Goal: Find specific page/section: Find specific page/section

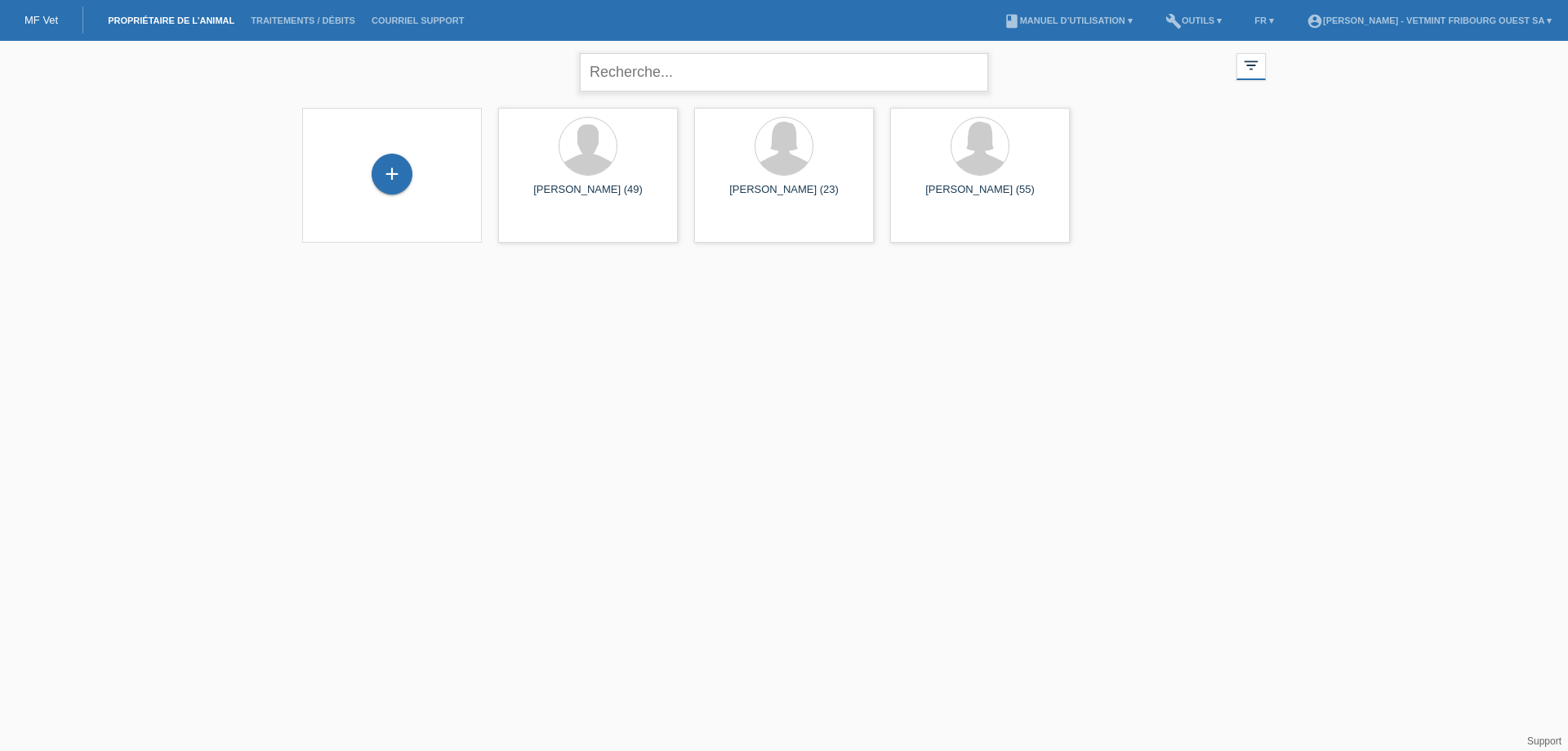
click at [705, 77] on input "text" at bounding box center [784, 72] width 408 height 39
click at [770, 72] on input "text" at bounding box center [784, 72] width 408 height 39
type input "kaiser anne lise"
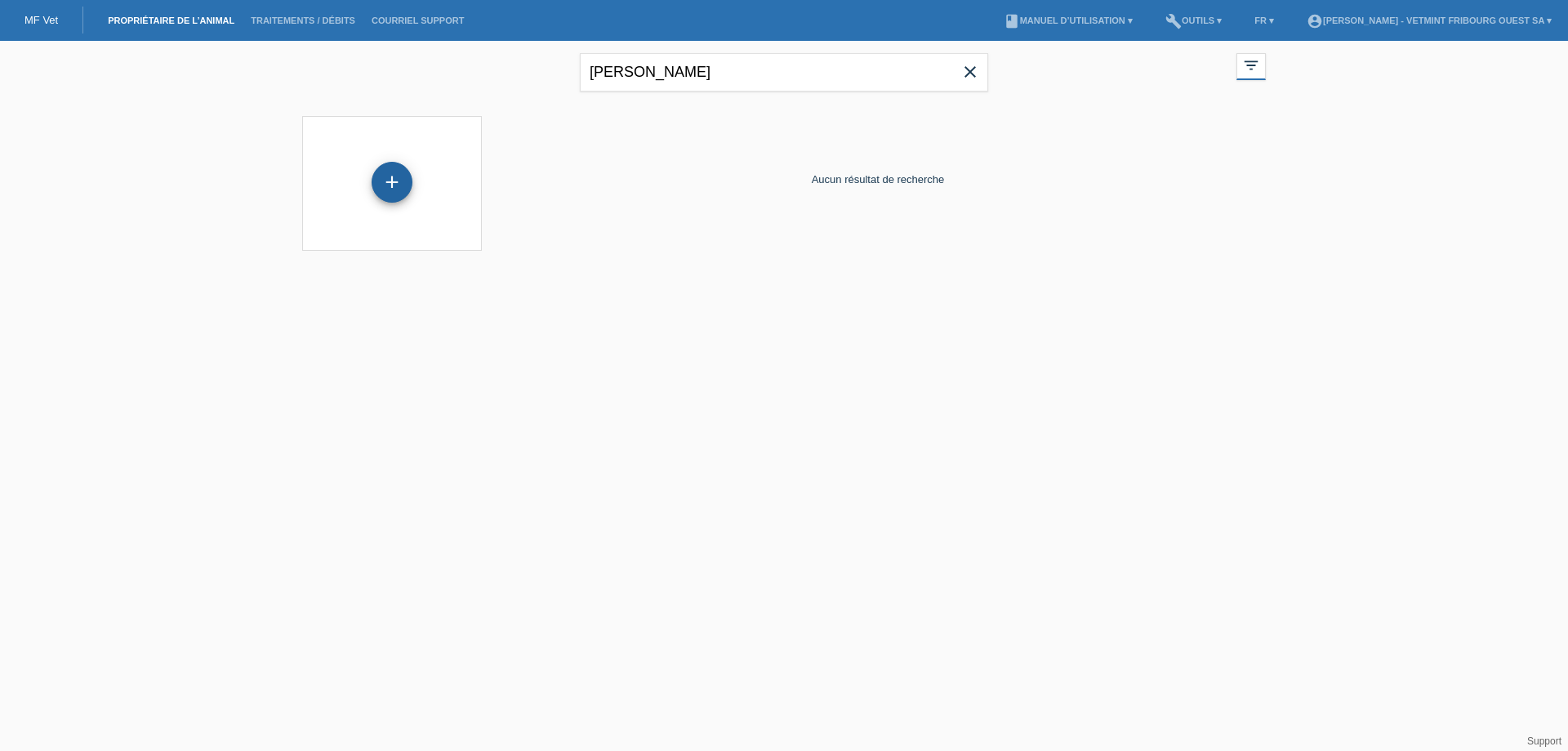
click at [394, 183] on div "+" at bounding box center [392, 182] width 40 height 40
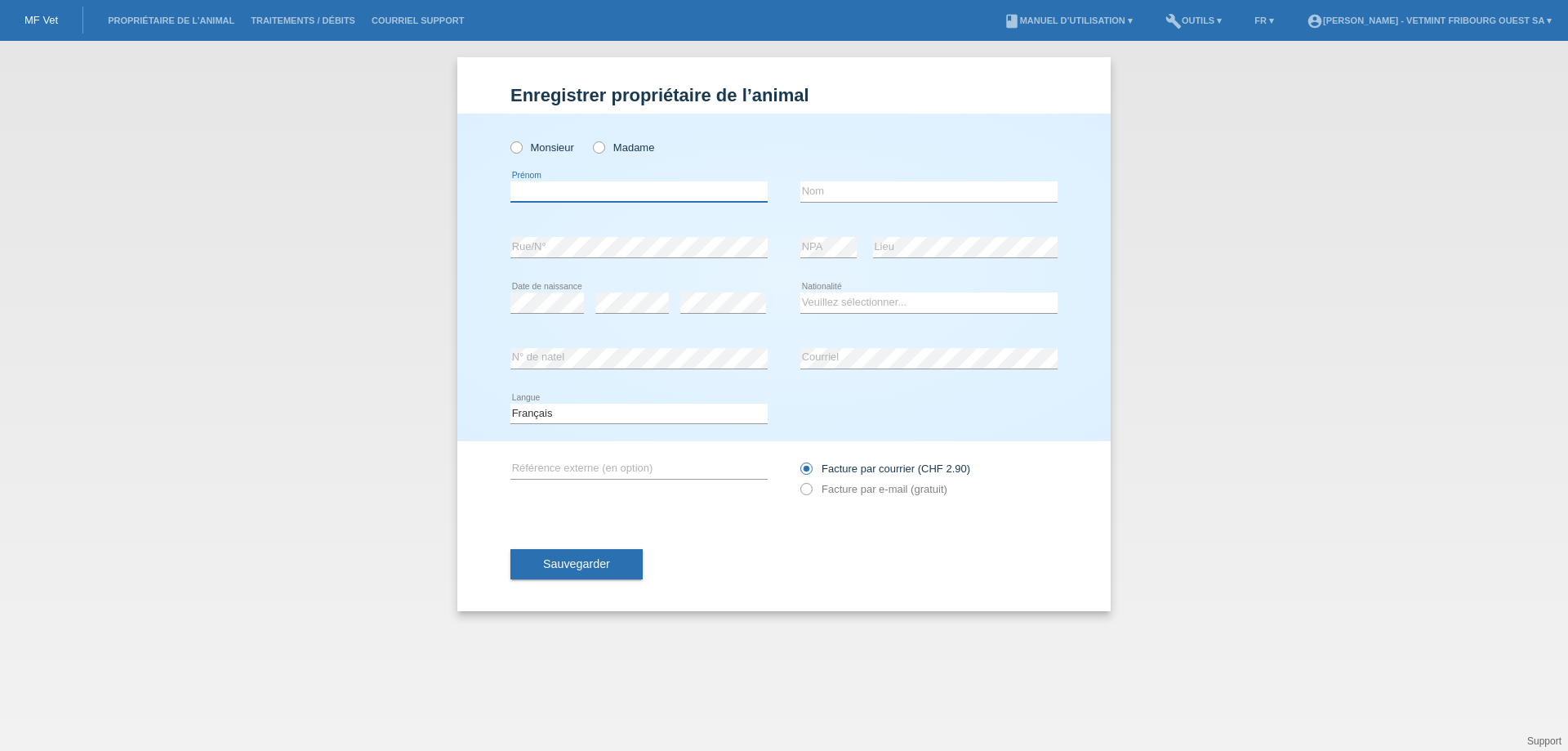
click at [540, 190] on input "text" at bounding box center [638, 192] width 257 height 21
click at [591, 139] on icon at bounding box center [591, 139] width 0 height 0
click at [599, 146] on input "Madame" at bounding box center [598, 146] width 10 height 10
radio input "true"
click at [598, 195] on input "text" at bounding box center [638, 192] width 257 height 21
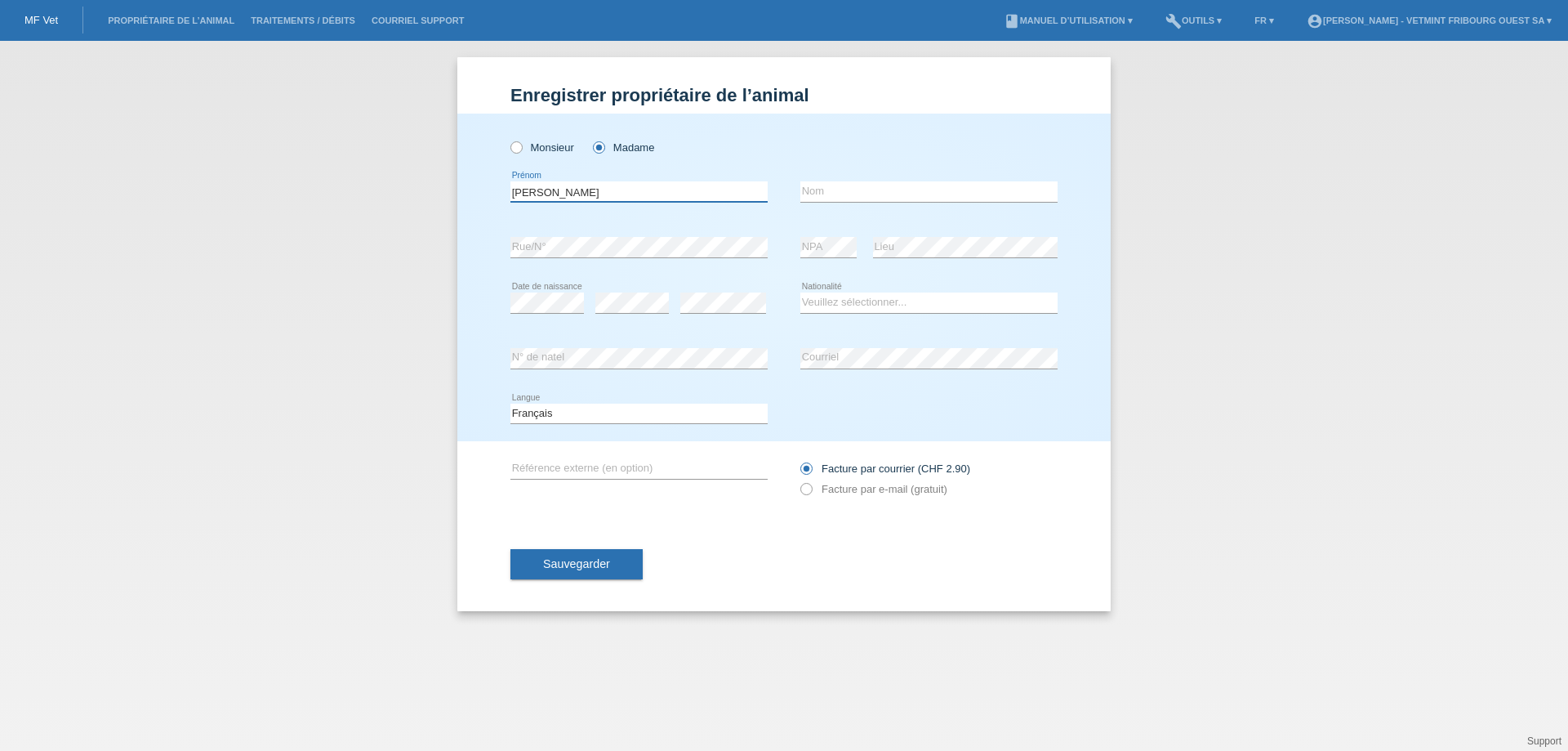
type input "anne lise"
click at [863, 184] on input "text" at bounding box center [929, 192] width 257 height 21
type input "kaiser"
click at [902, 298] on select "Veuillez sélectionner... Suisse Allemagne Autriche Liechtenstein ------------ A…" at bounding box center [929, 302] width 257 height 20
select select "CH"
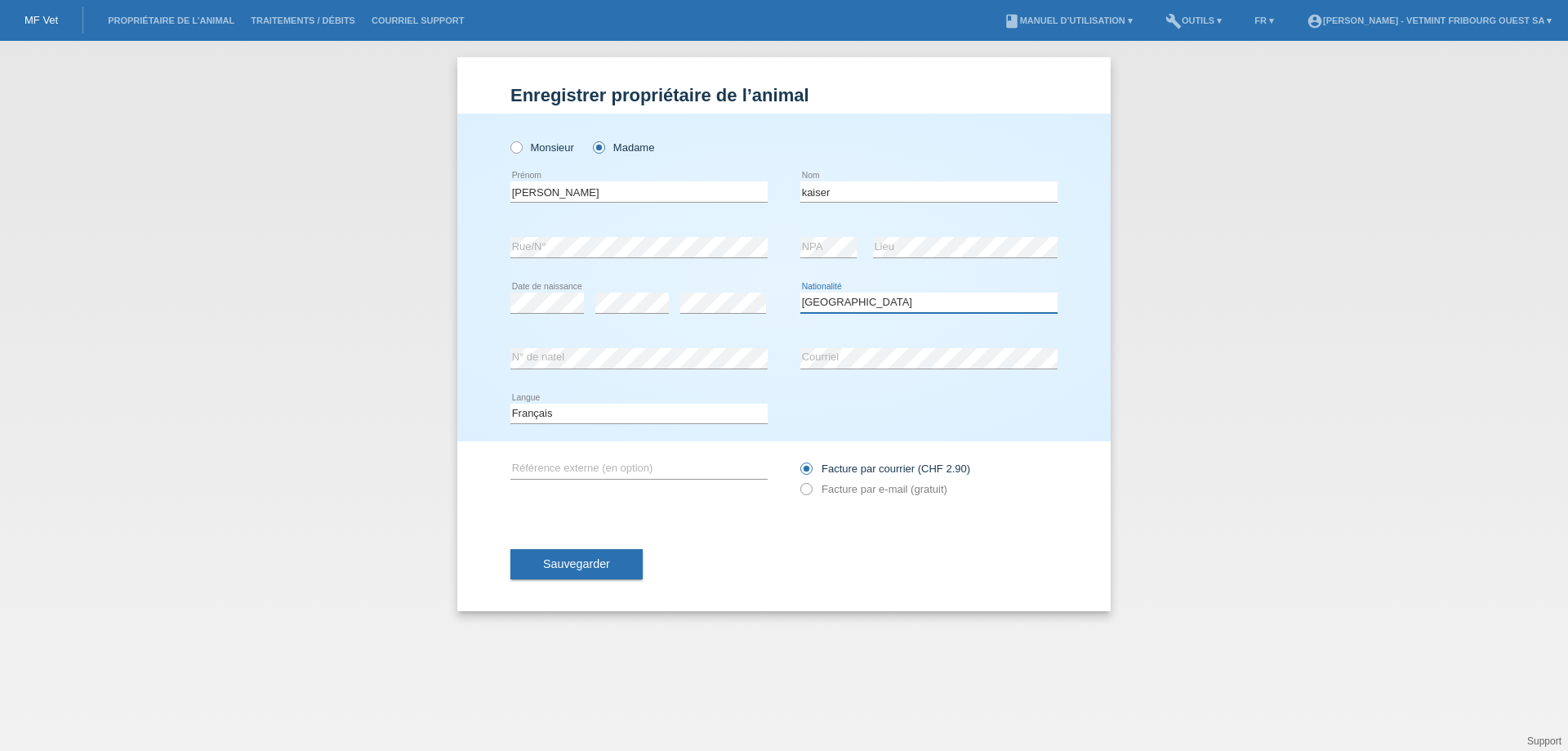
click at [801, 293] on select "Veuillez sélectionner... Suisse Allemagne Autriche Liechtenstein ------------ A…" at bounding box center [929, 302] width 257 height 20
click at [870, 492] on label "Facture par e-mail (gratuit)" at bounding box center [874, 488] width 147 height 12
click at [798, 480] on icon at bounding box center [798, 480] width 0 height 0
click at [696, 459] on input "text" at bounding box center [638, 469] width 257 height 21
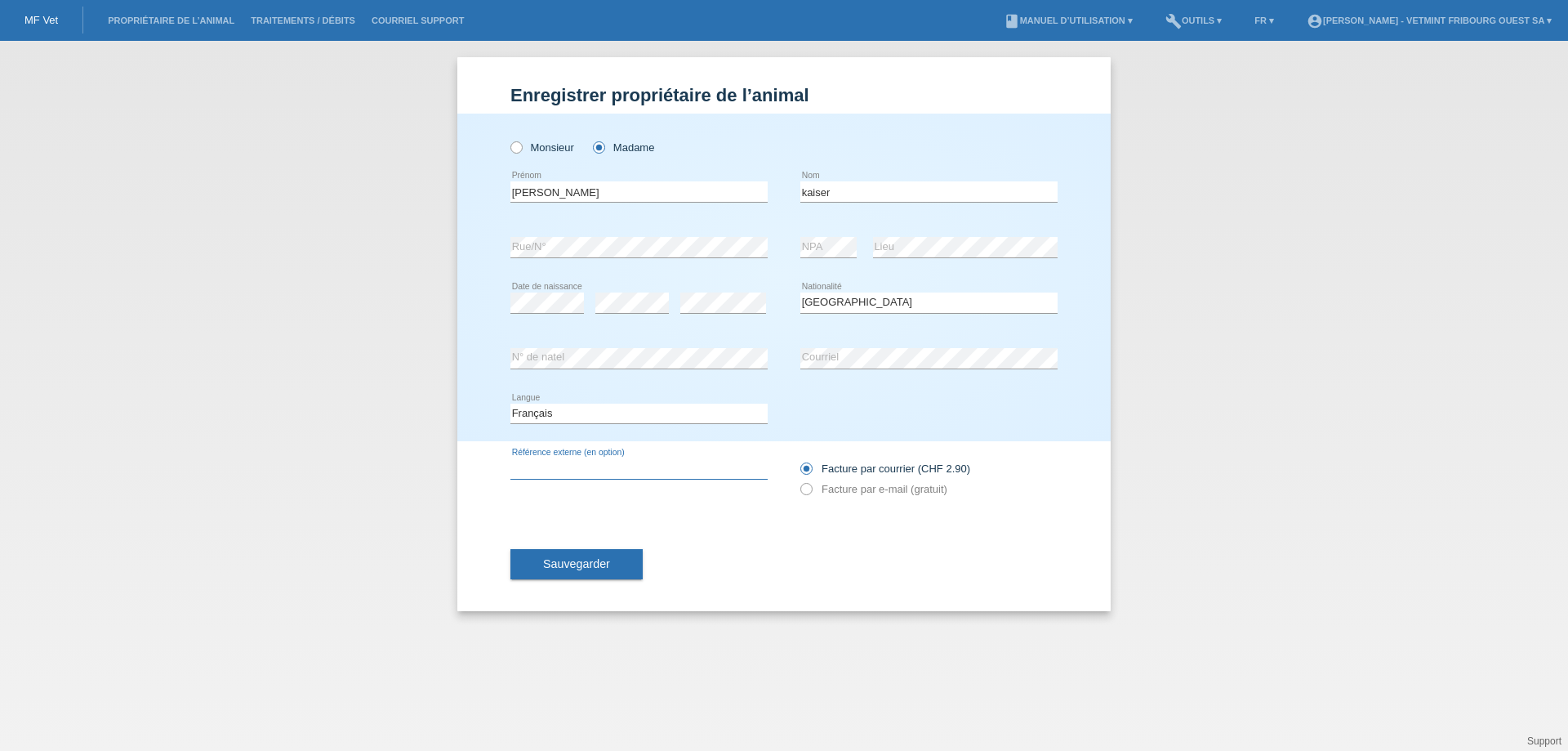
click at [733, 464] on input "text" at bounding box center [638, 469] width 257 height 21
click at [881, 497] on div "Facture par courrier (CHF 2.90) Facture par e-mail (gratuit)" at bounding box center [929, 478] width 257 height 40
click at [46, 26] on div "MF Vet" at bounding box center [41, 20] width 84 height 27
click at [47, 16] on link "MF Vet" at bounding box center [41, 20] width 34 height 12
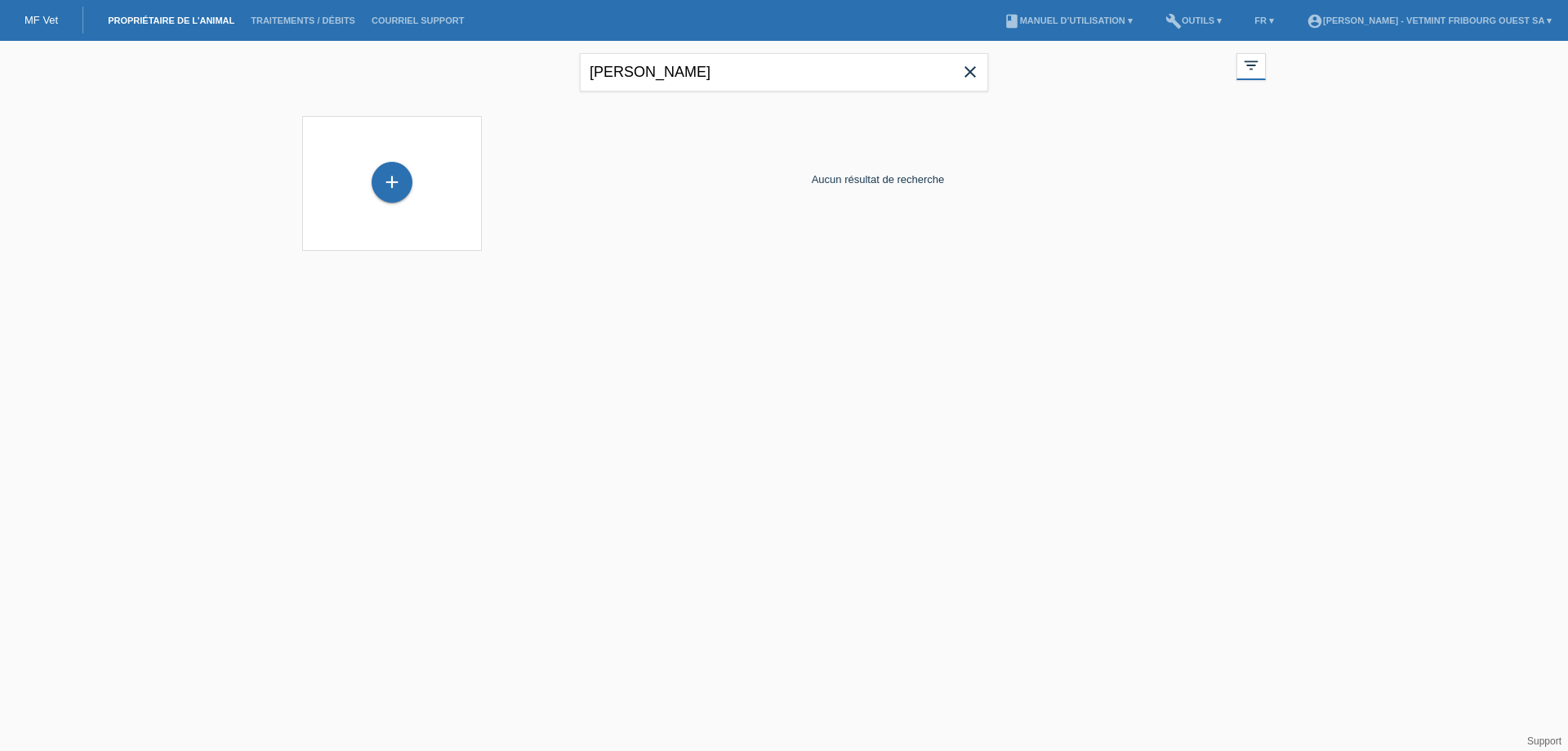
click at [967, 72] on icon "close" at bounding box center [970, 72] width 20 height 20
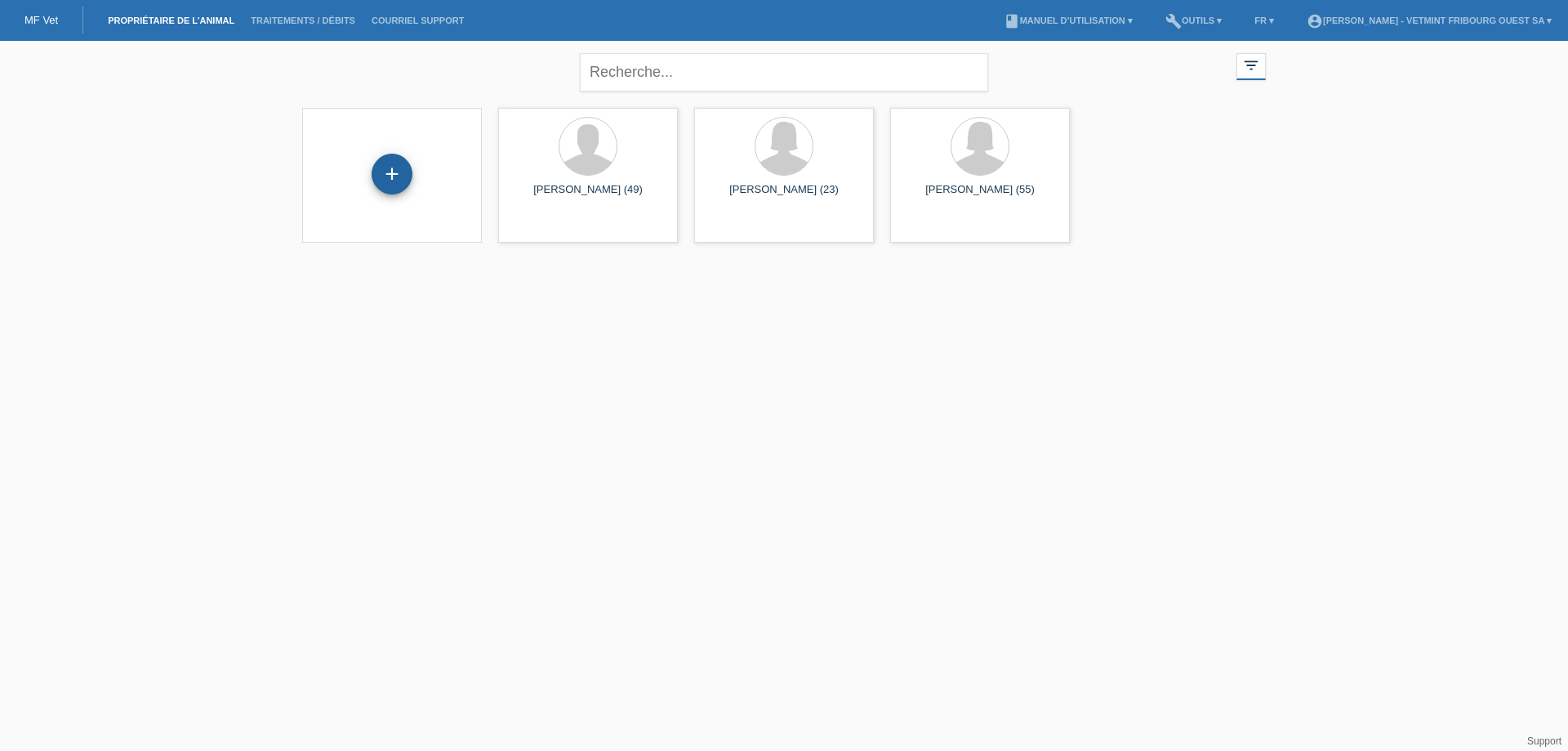
click at [408, 183] on div "+" at bounding box center [392, 173] width 40 height 40
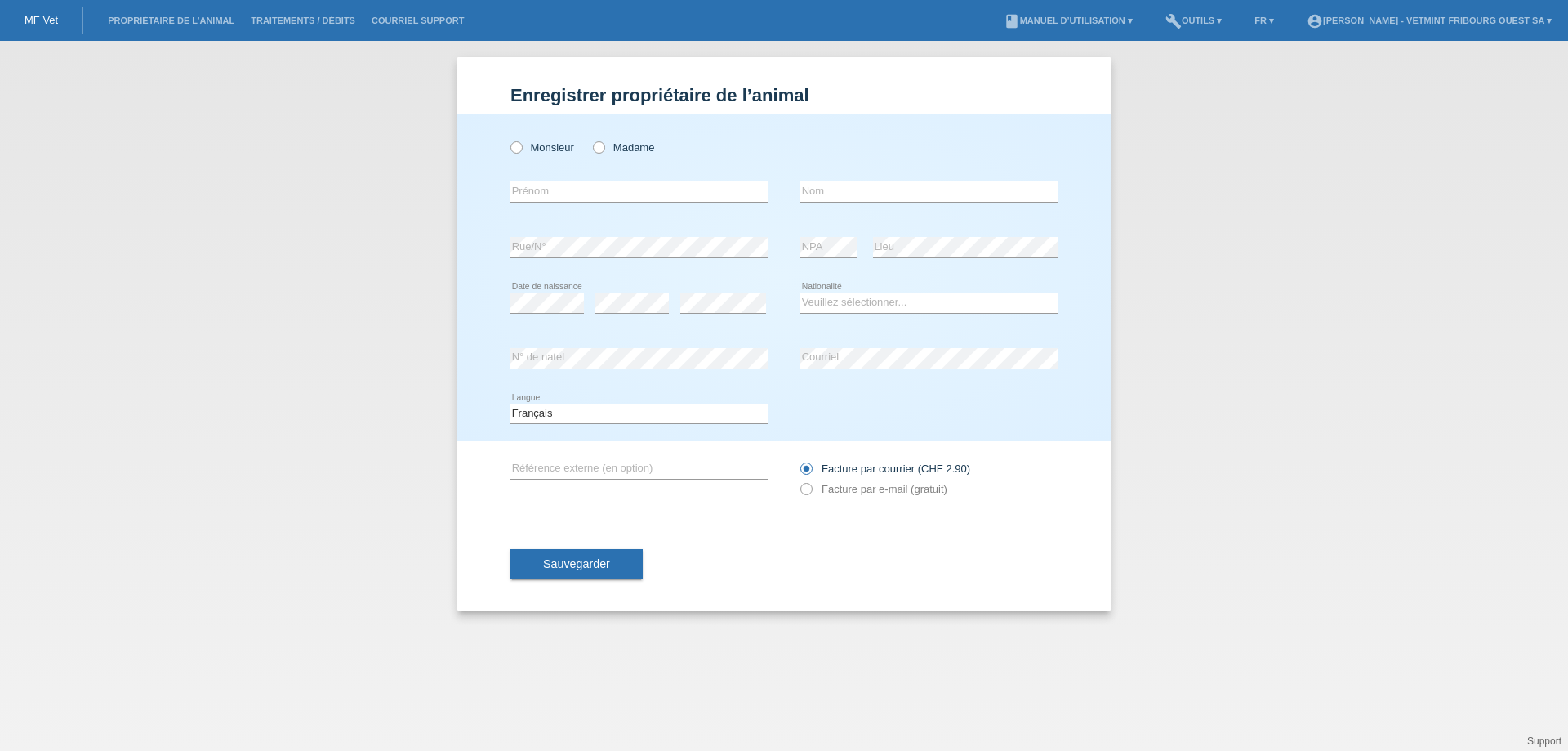
click at [424, 25] on li "Courriel Support" at bounding box center [417, 21] width 108 height 41
click at [418, 22] on link "Courriel Support" at bounding box center [417, 20] width 108 height 9
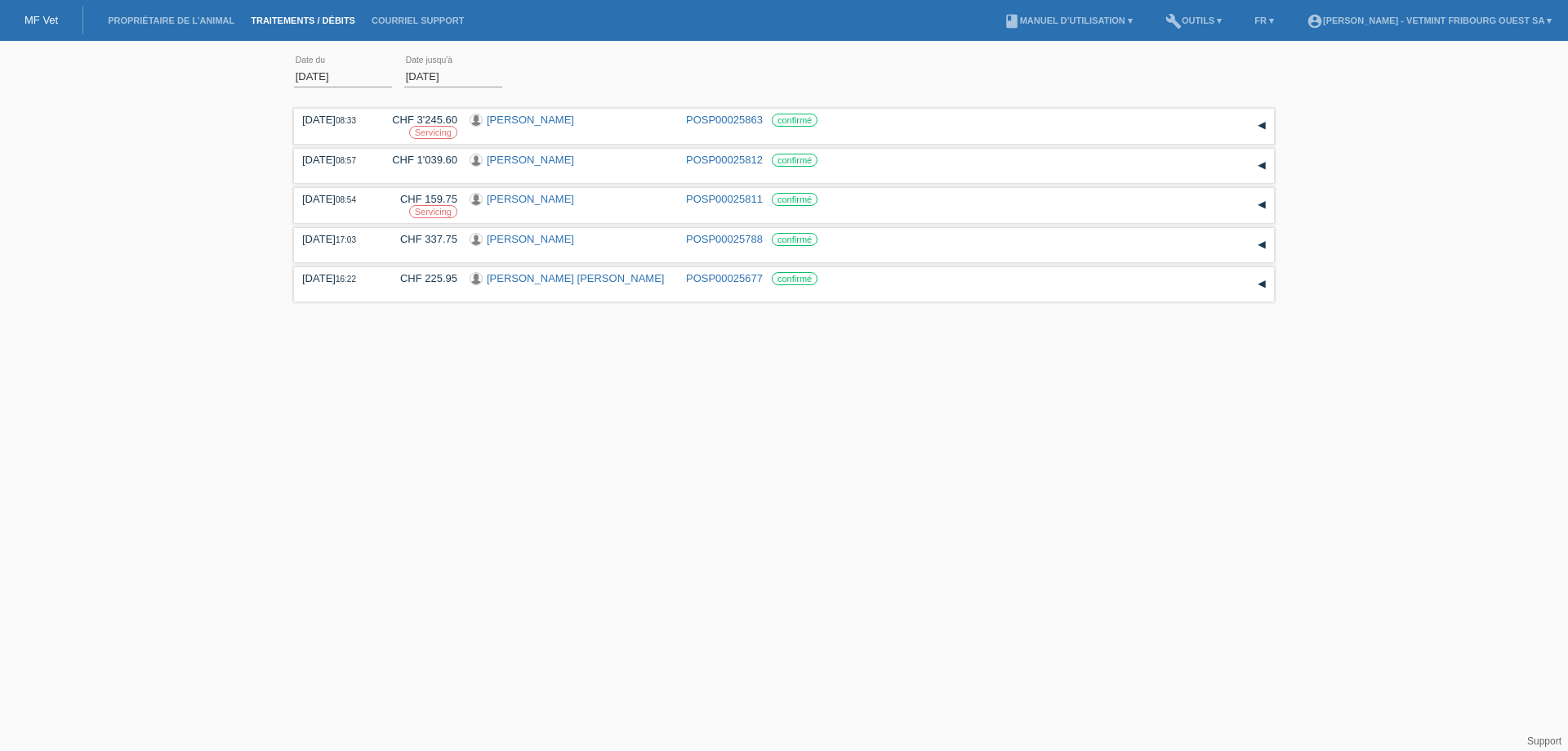
click at [184, 12] on li "Propriétaire de l’animal" at bounding box center [171, 21] width 143 height 41
click at [191, 24] on link "Propriétaire de l’animal" at bounding box center [171, 20] width 143 height 9
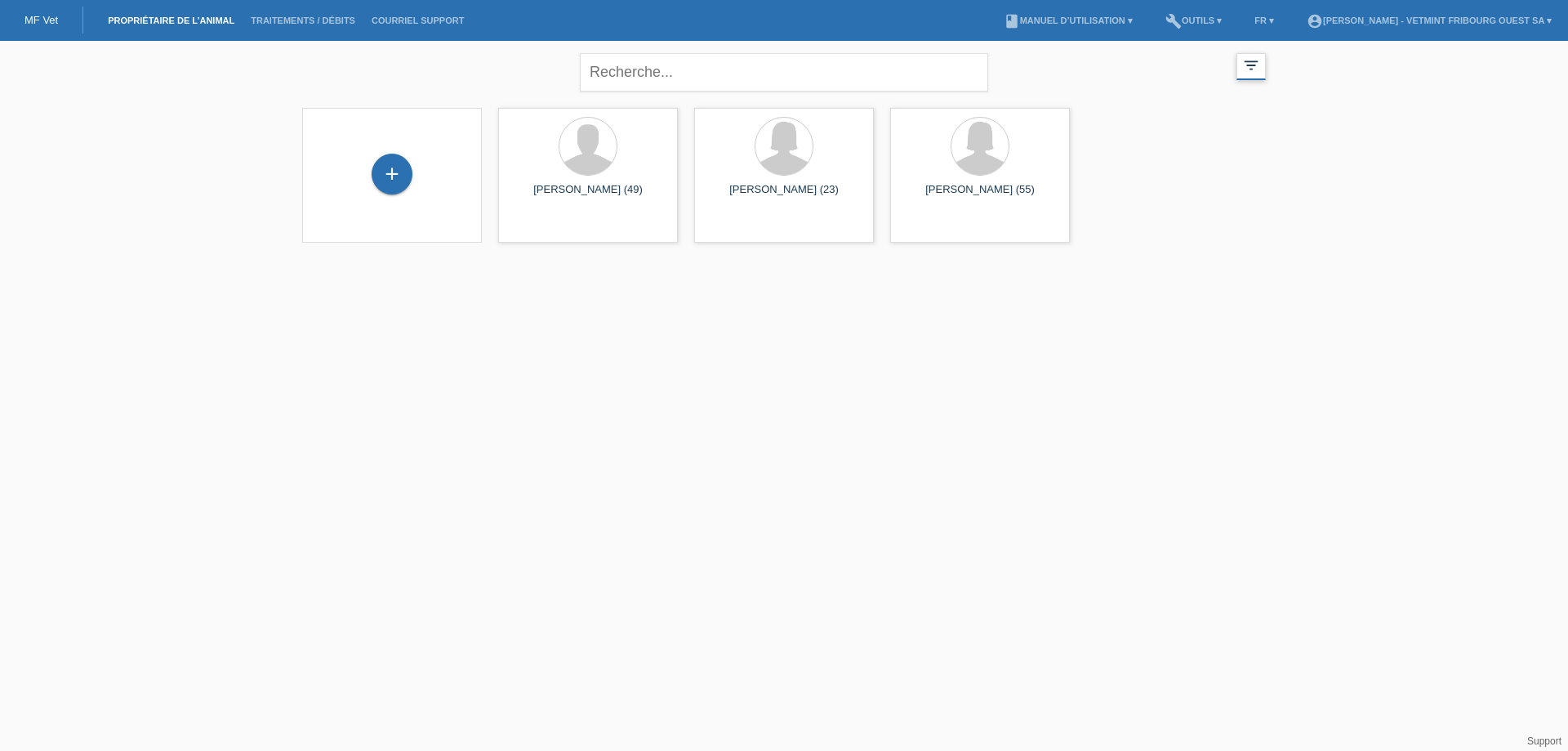
click at [1251, 72] on icon "filter_list" at bounding box center [1251, 65] width 18 height 18
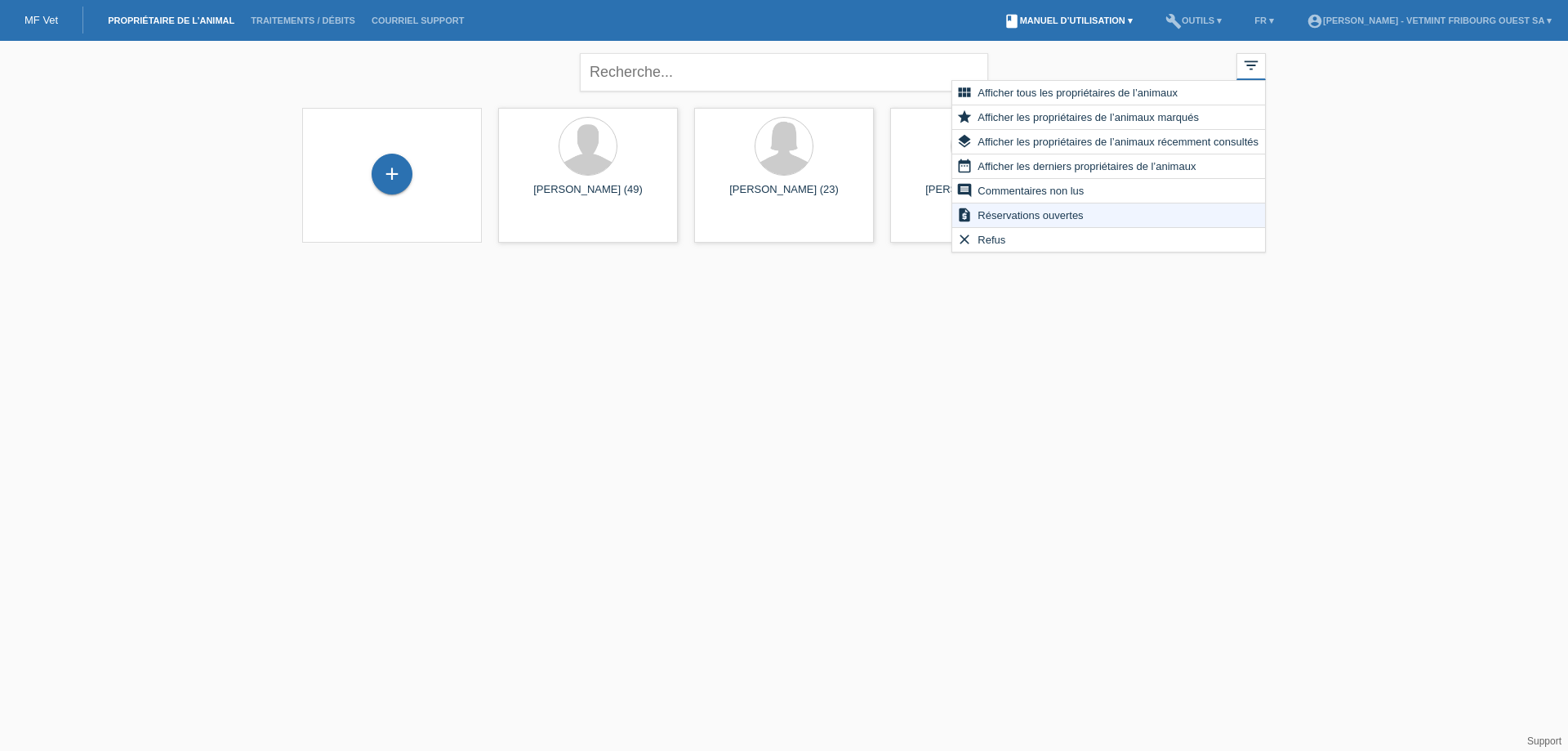
click at [1099, 21] on link "book Manuel d’utilisation ▾" at bounding box center [1068, 20] width 145 height 9
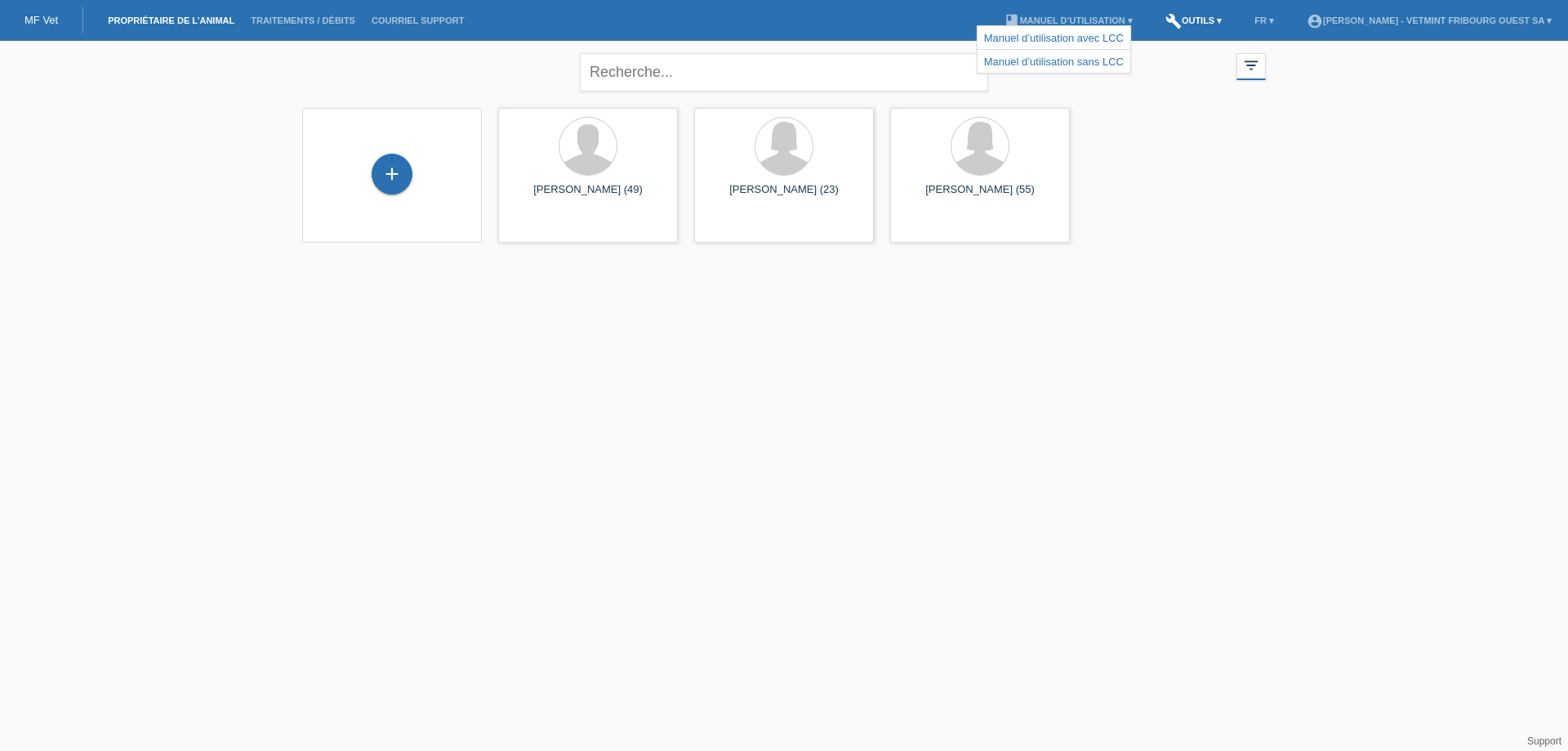
click at [1184, 24] on link "build Outils ▾" at bounding box center [1193, 20] width 72 height 9
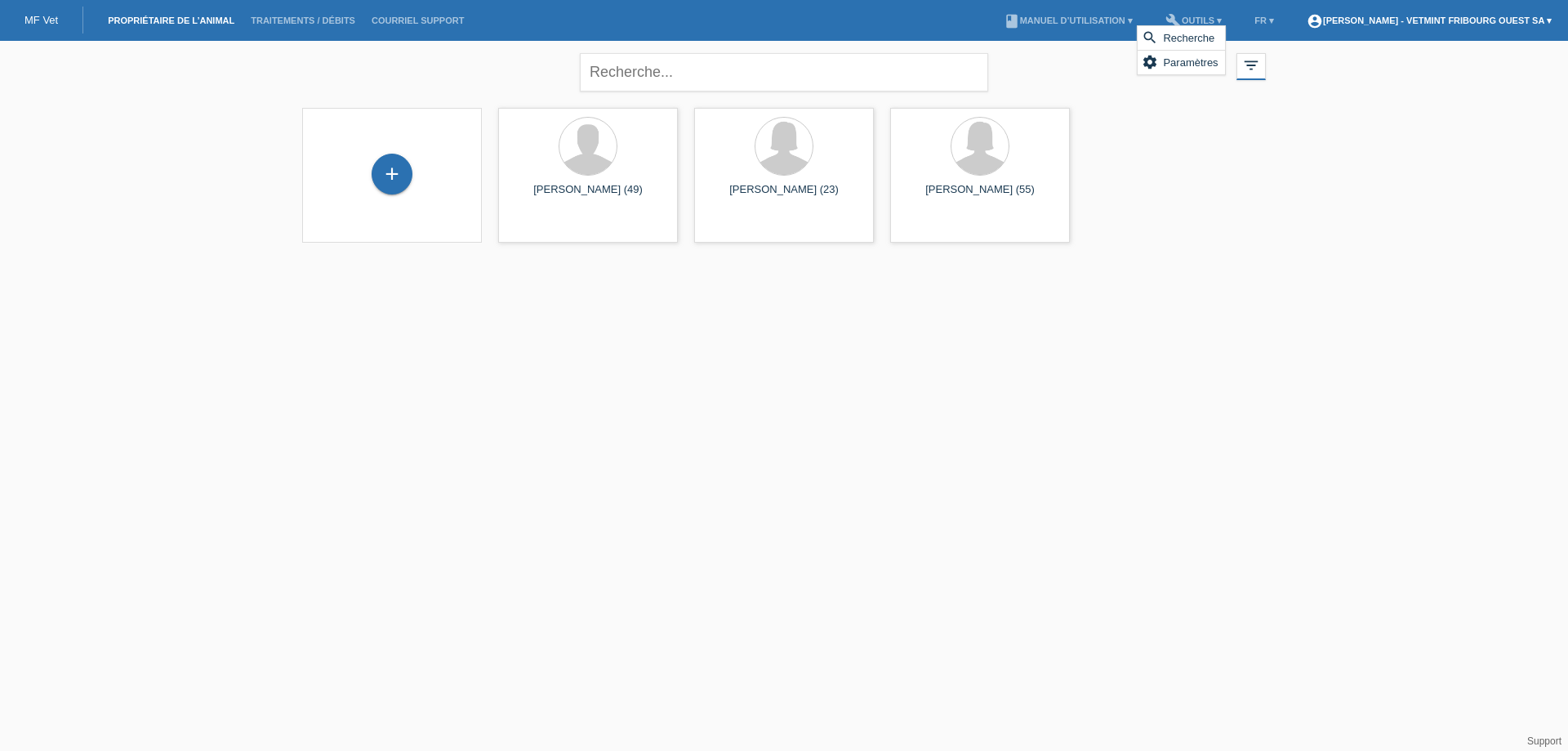
click at [1426, 24] on link "account_circle [PERSON_NAME] - Vetmint Fribourg Ouest SA ▾" at bounding box center [1430, 20] width 262 height 9
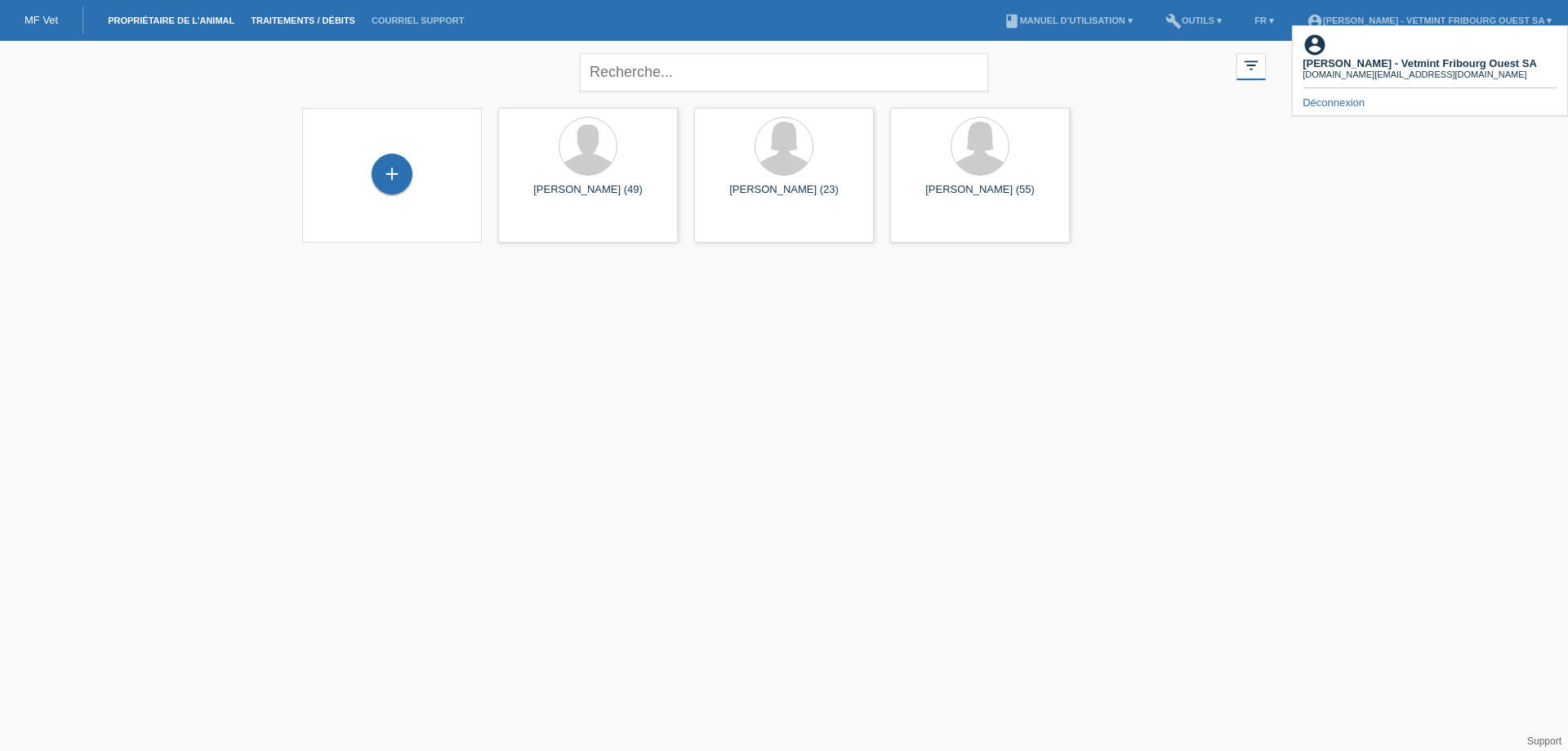
click at [311, 17] on link "Traitements / débits" at bounding box center [303, 20] width 120 height 9
